Goal: Navigation & Orientation: Find specific page/section

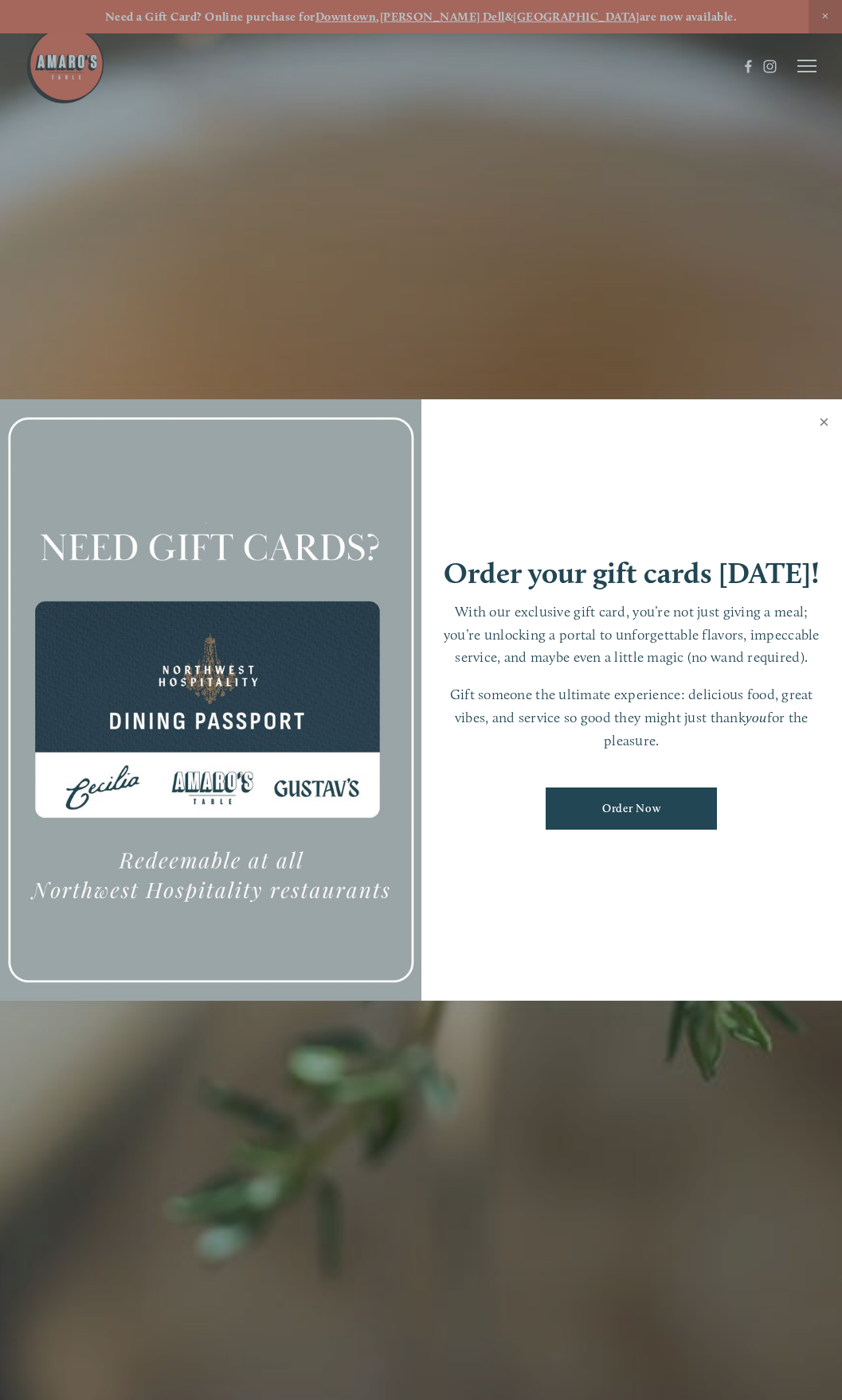
click at [828, 423] on link "Close" at bounding box center [824, 424] width 31 height 44
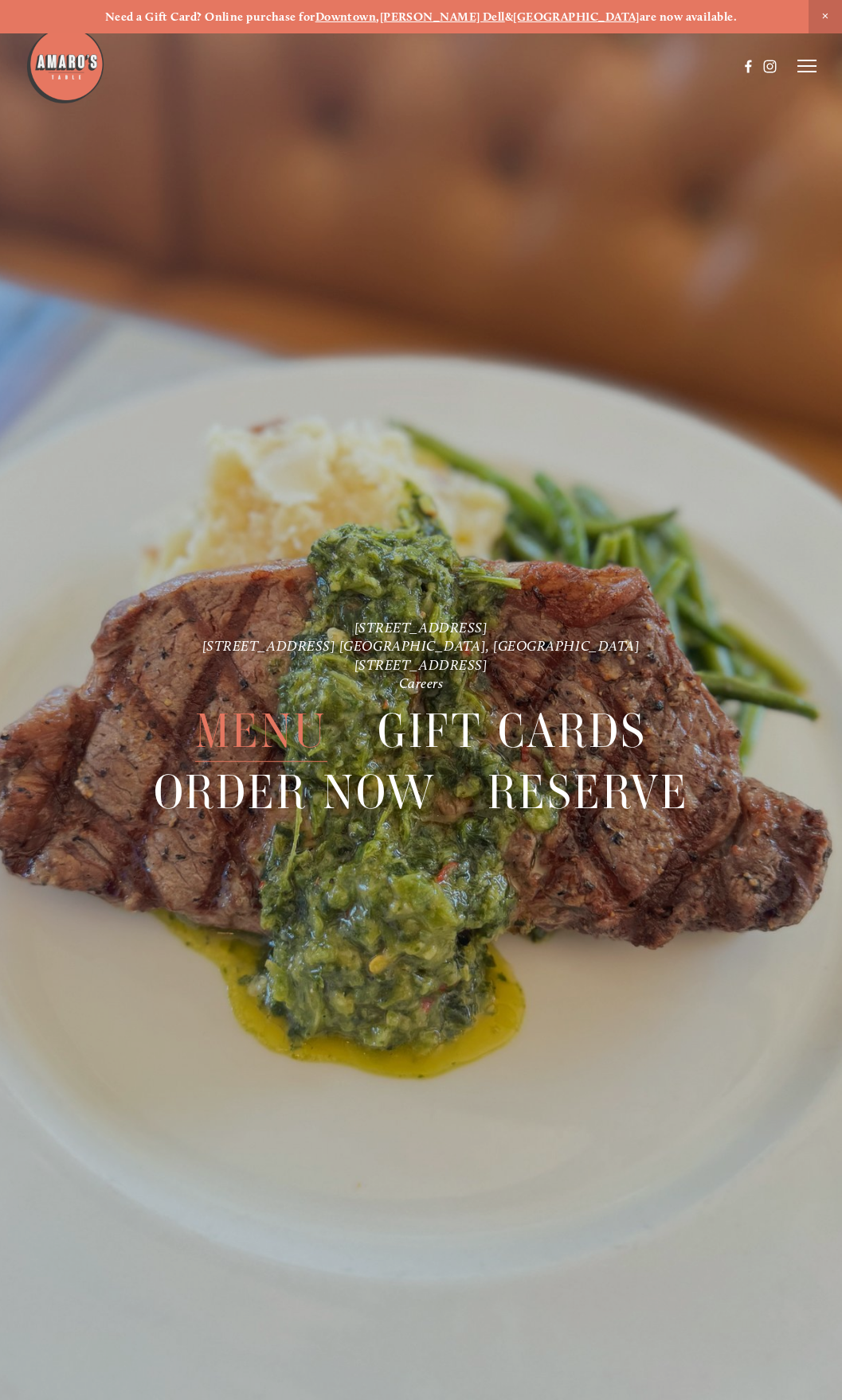
click at [265, 743] on span "Menu" at bounding box center [260, 732] width 132 height 62
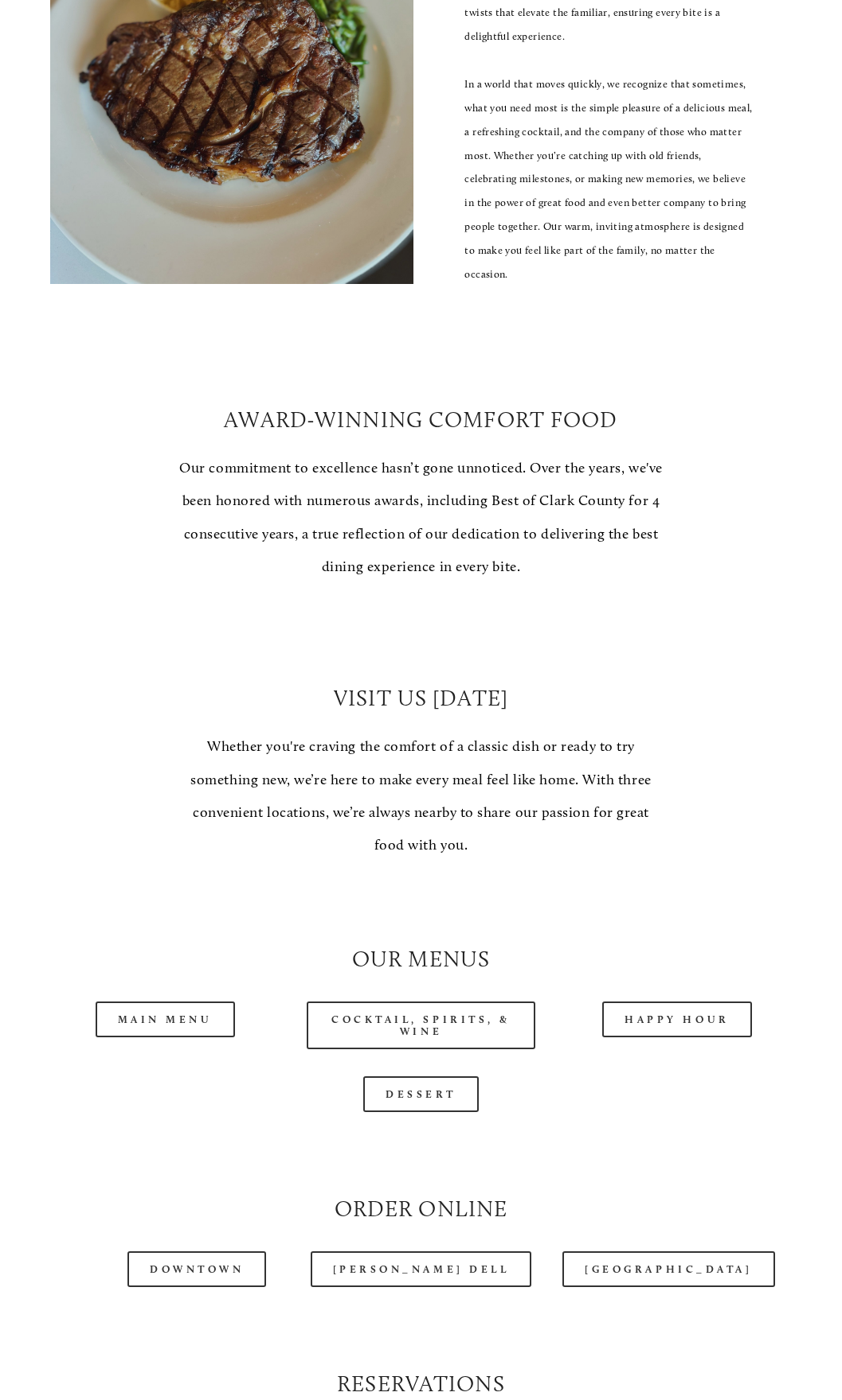
scroll to position [557, 0]
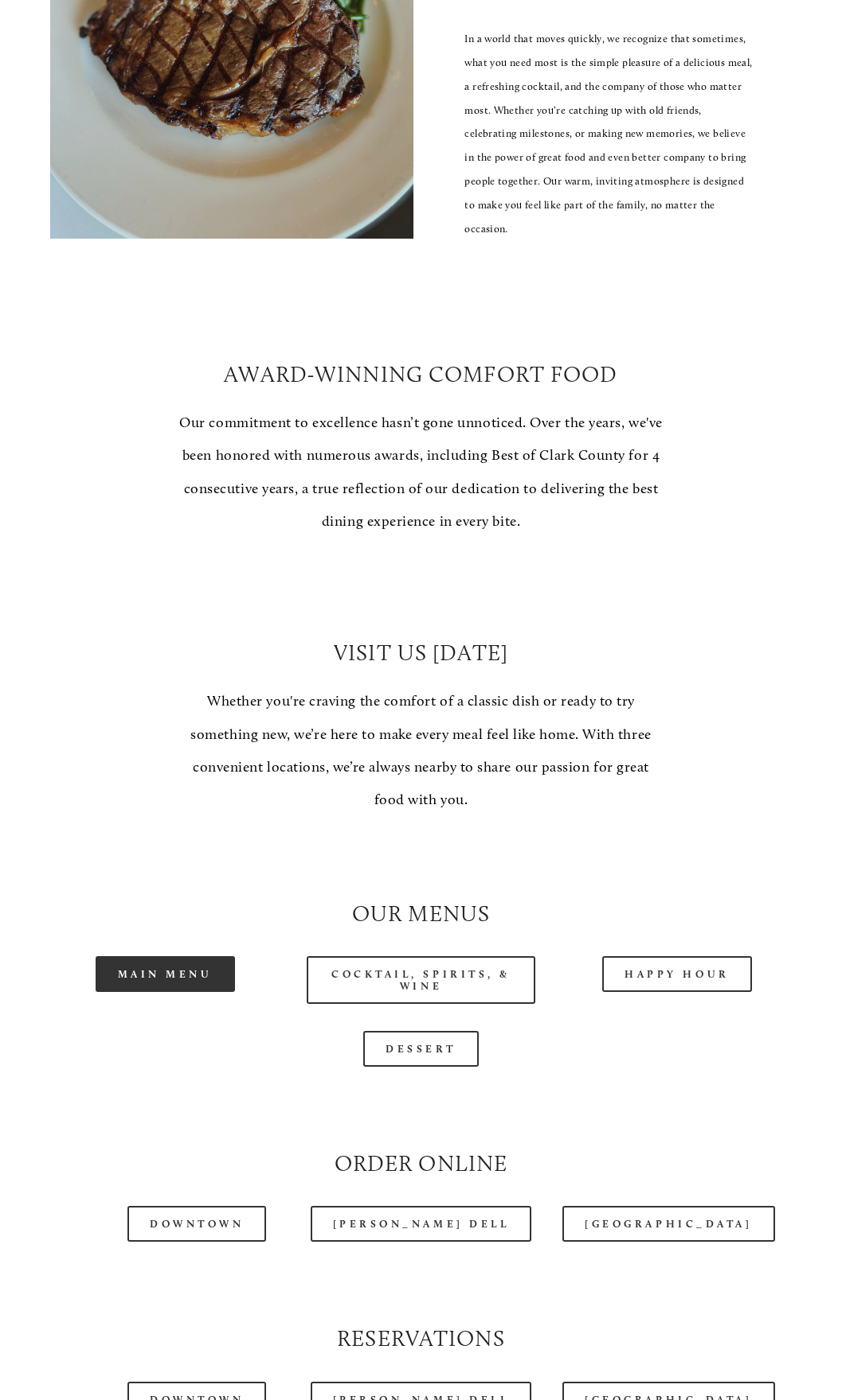
click at [203, 972] on link "Main Menu" at bounding box center [165, 973] width 140 height 36
